Goal: Transaction & Acquisition: Obtain resource

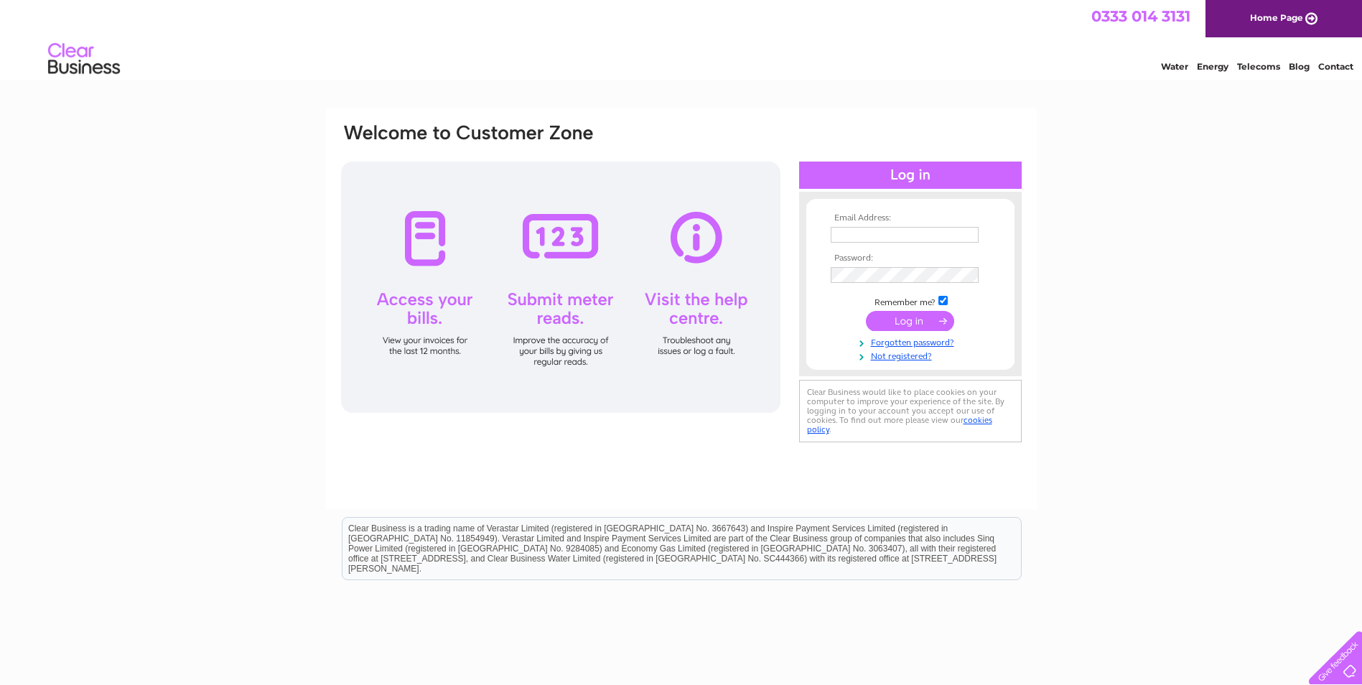
type input "info@cjautos-oban.co.uk"
click at [910, 319] on input "submit" at bounding box center [910, 321] width 88 height 20
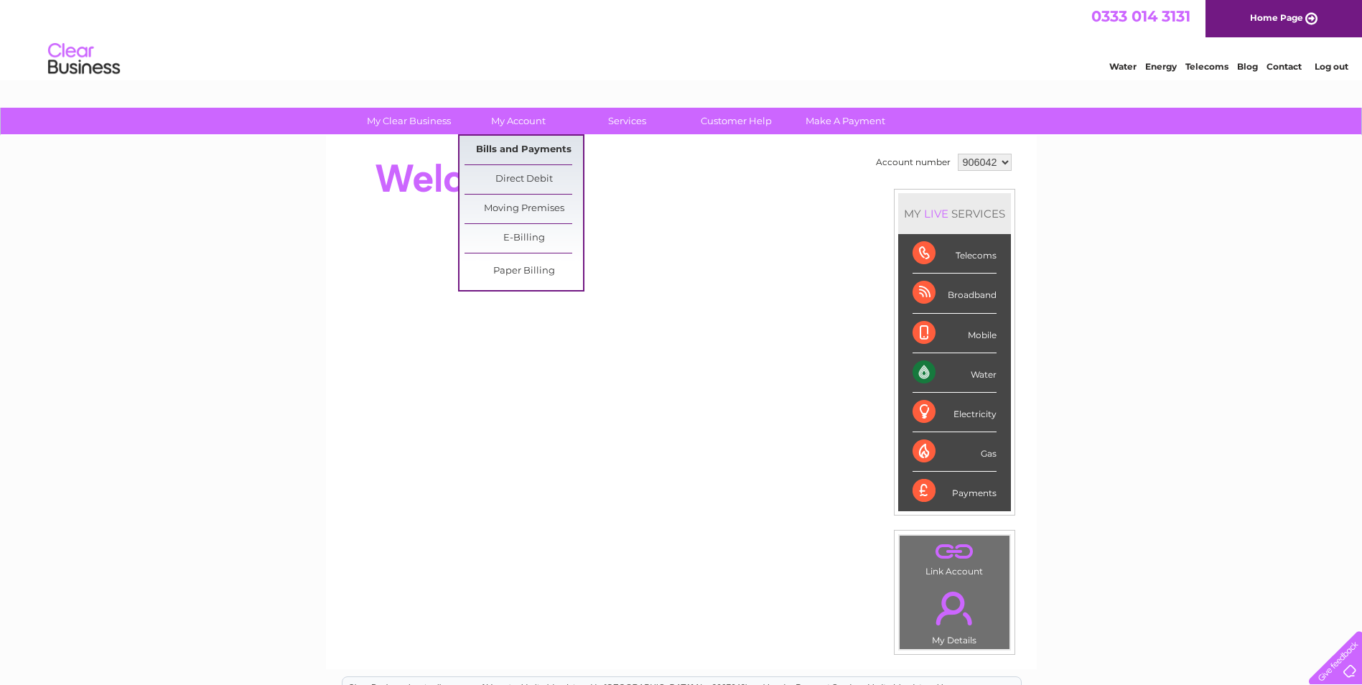
click at [510, 150] on link "Bills and Payments" at bounding box center [524, 150] width 118 height 29
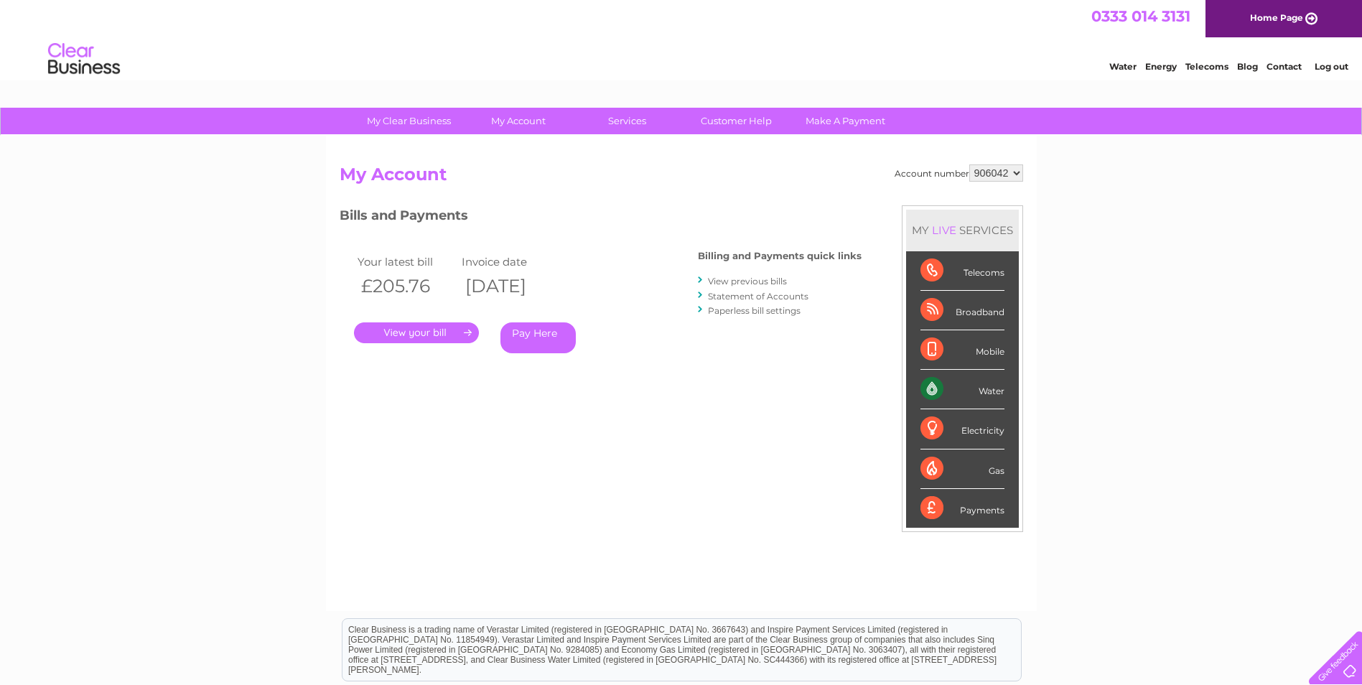
click at [421, 332] on link "." at bounding box center [416, 332] width 125 height 21
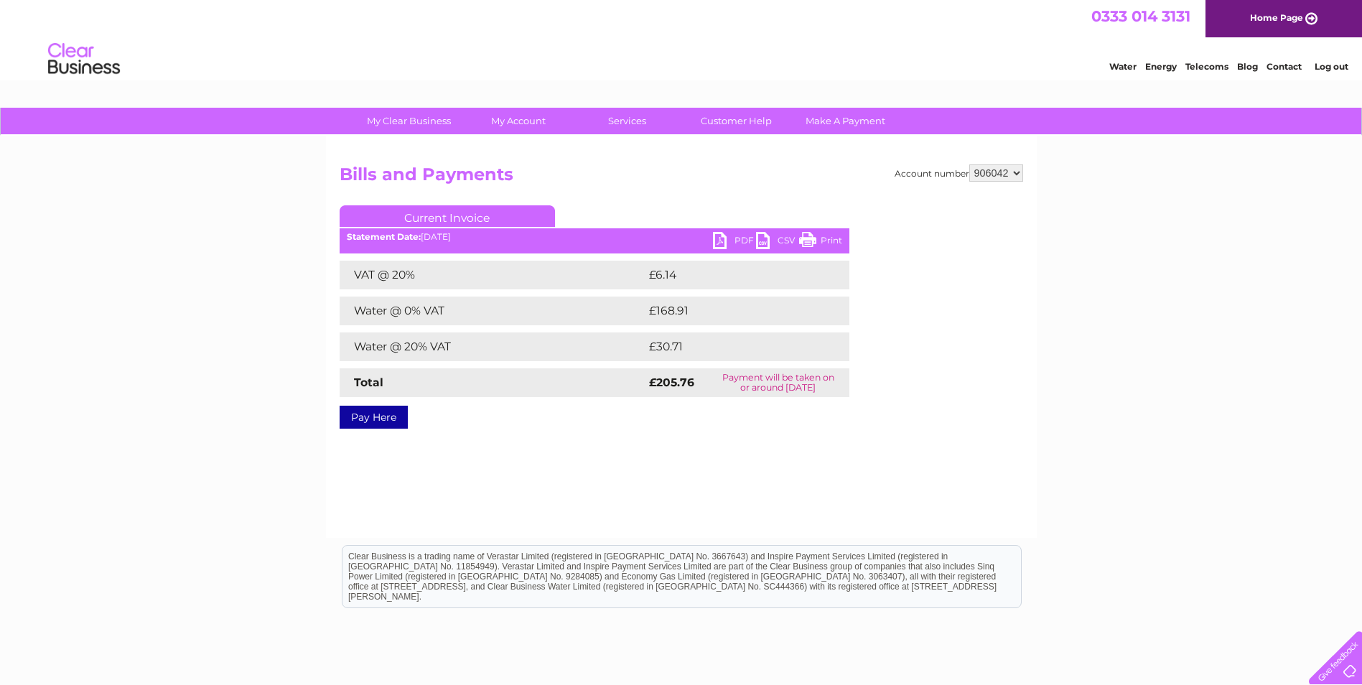
click at [741, 238] on link "PDF" at bounding box center [734, 242] width 43 height 21
